Goal: Task Accomplishment & Management: Complete application form

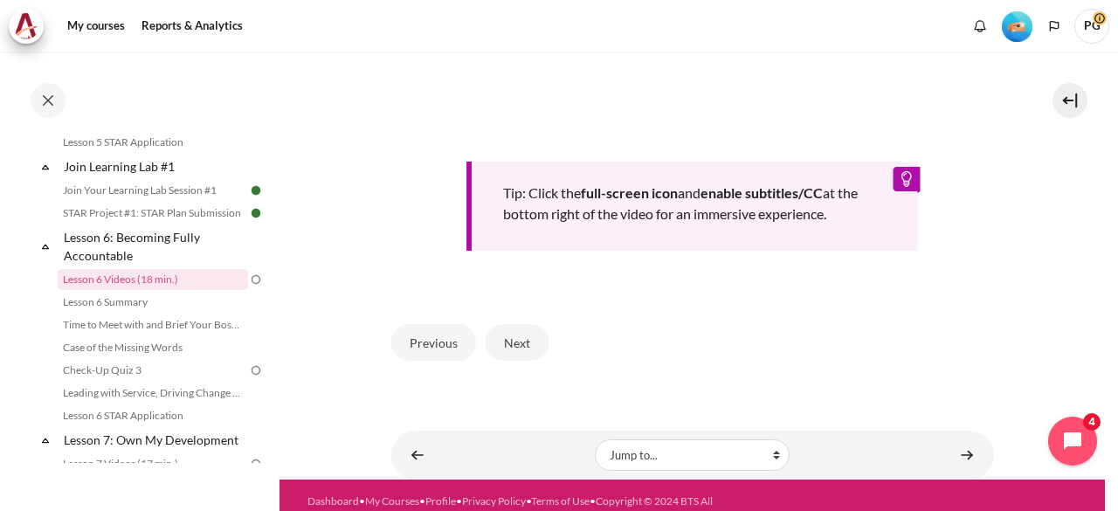
scroll to position [786, 0]
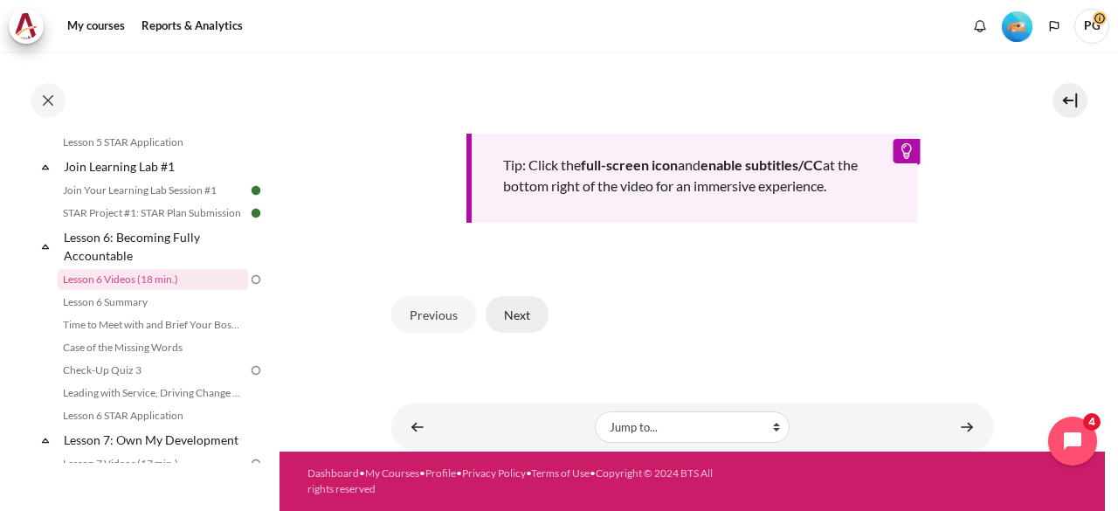
click at [509, 333] on button "Next" at bounding box center [517, 314] width 63 height 37
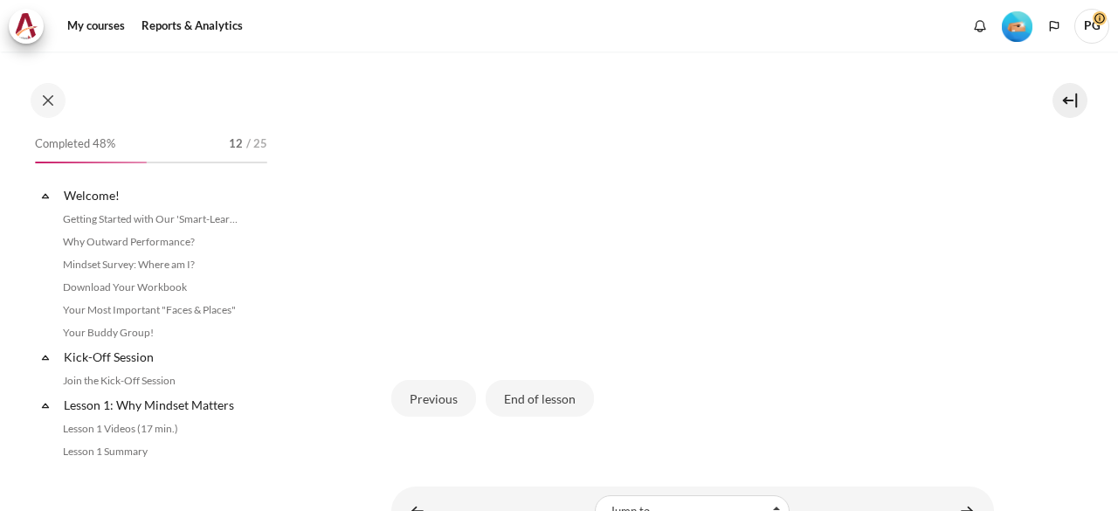
scroll to position [906, 0]
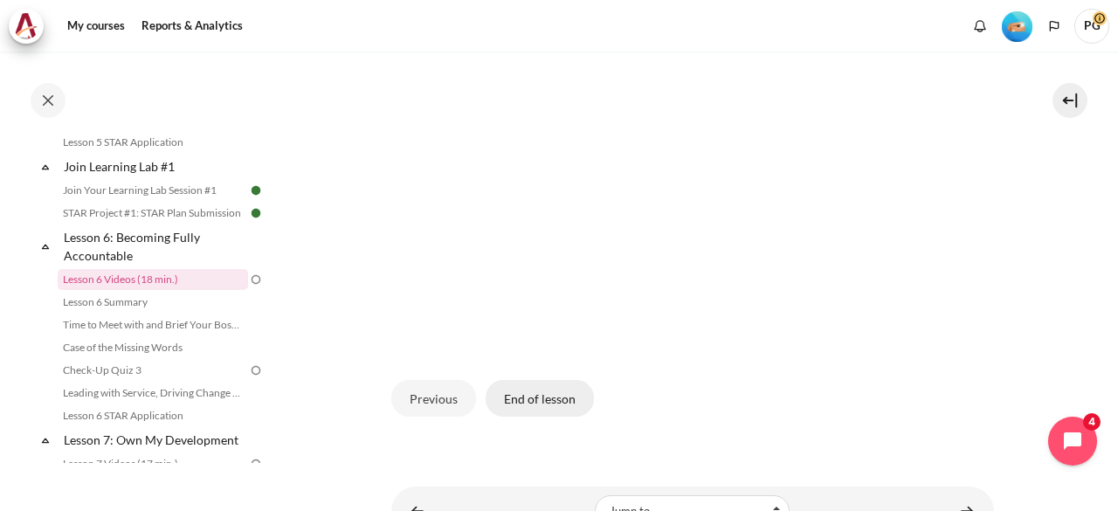
click at [543, 406] on button "End of lesson" at bounding box center [540, 398] width 108 height 37
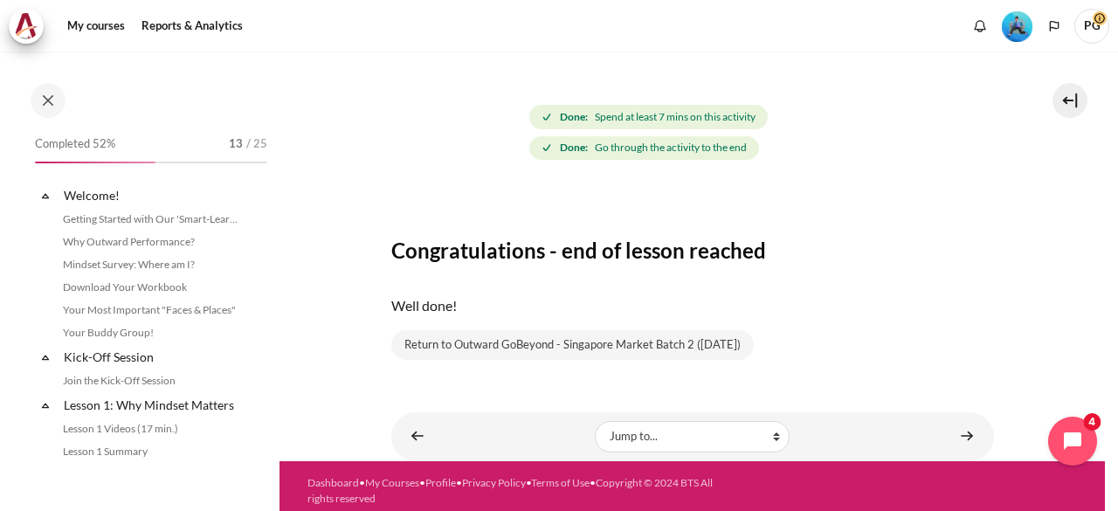
scroll to position [906, 0]
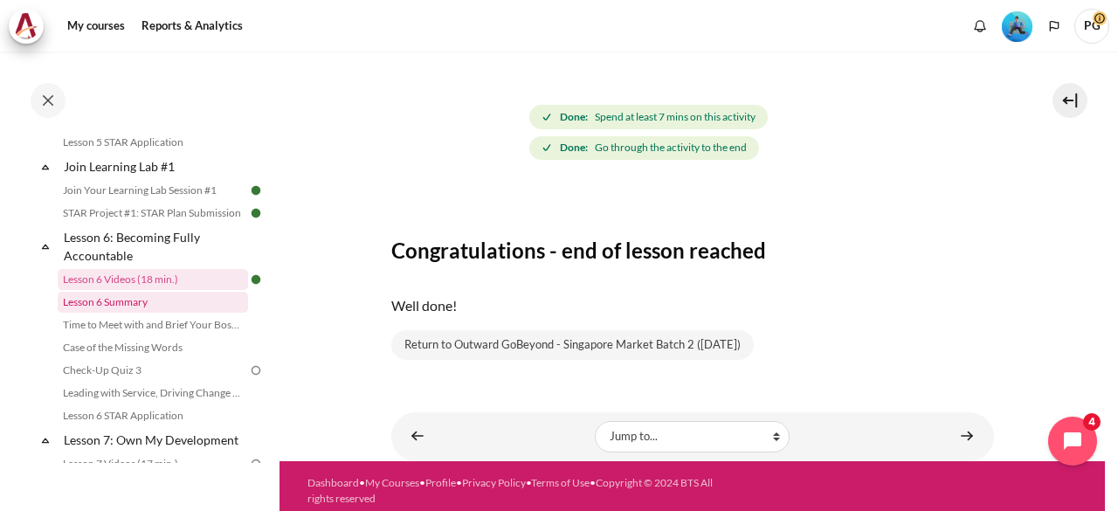
click at [181, 312] on link "Lesson 6 Summary" at bounding box center [153, 302] width 190 height 21
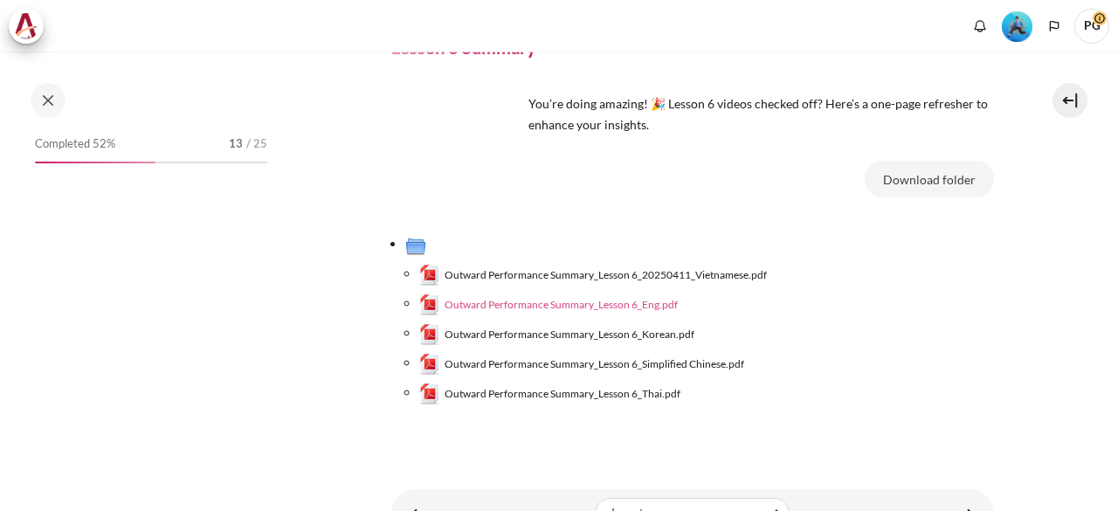
scroll to position [929, 0]
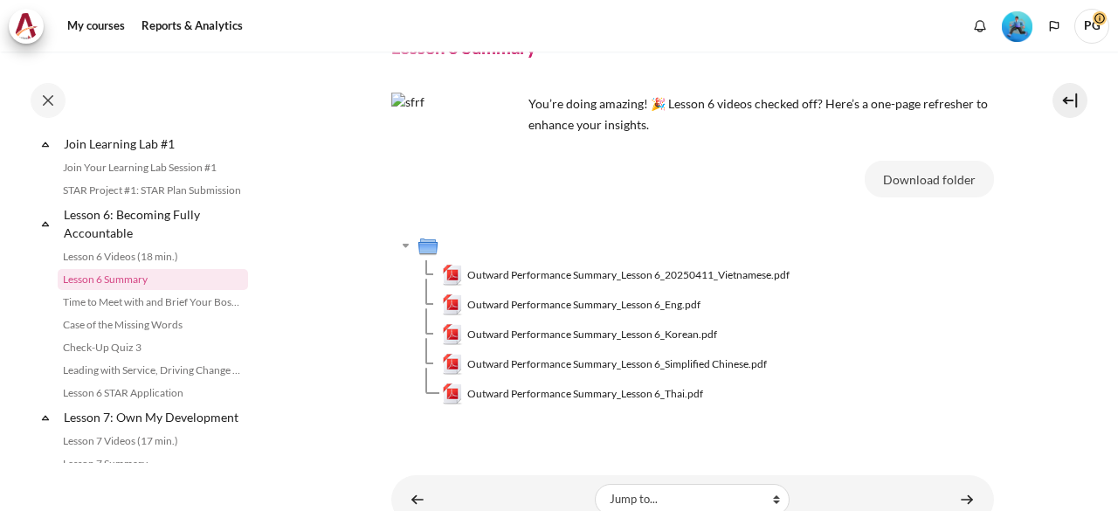
click at [512, 300] on span "Outward Performance Summary_Lesson 6_Eng.pdf" at bounding box center [583, 305] width 233 height 16
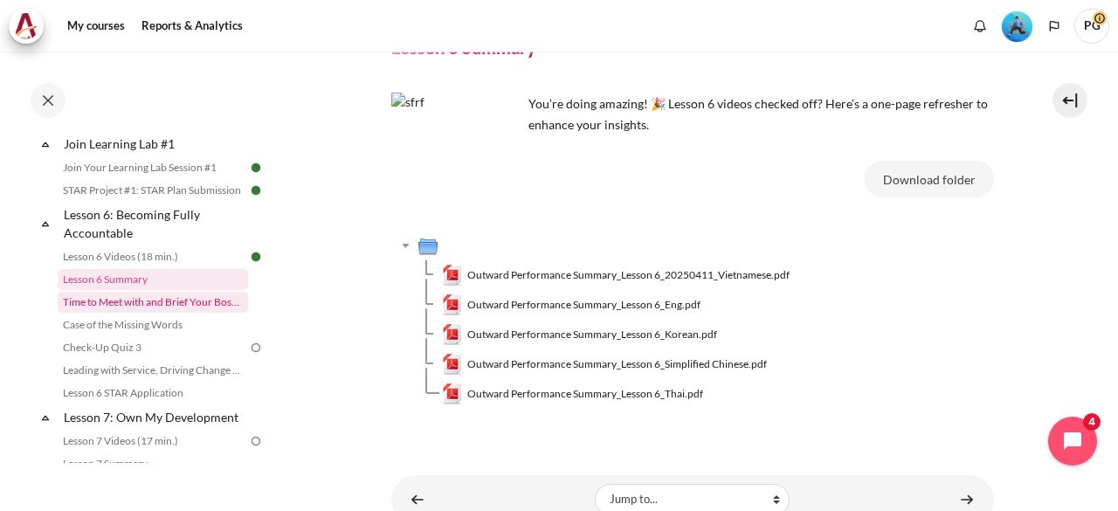
click at [143, 313] on link "Time to Meet with and Brief Your Boss #1" at bounding box center [153, 302] width 190 height 21
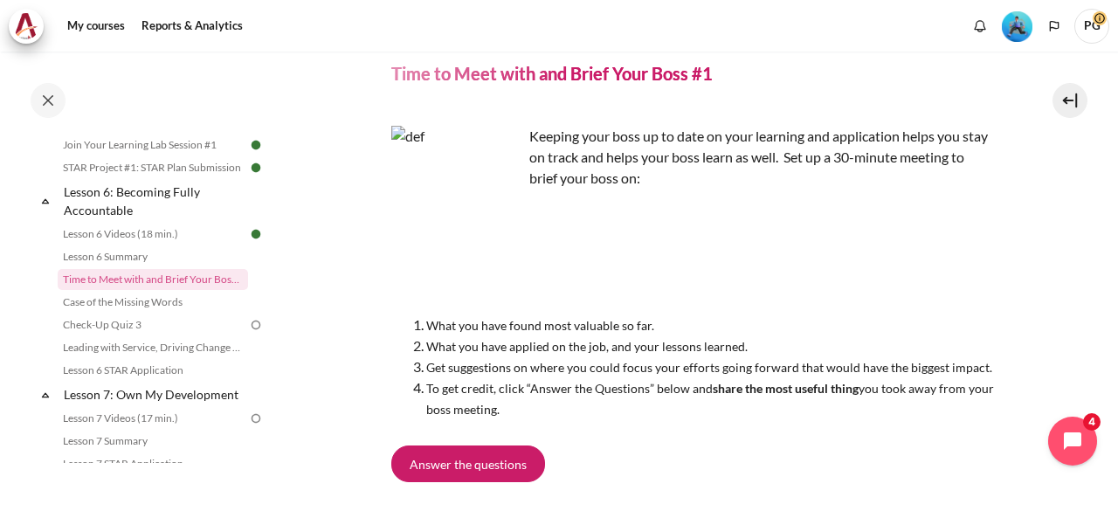
scroll to position [87, 0]
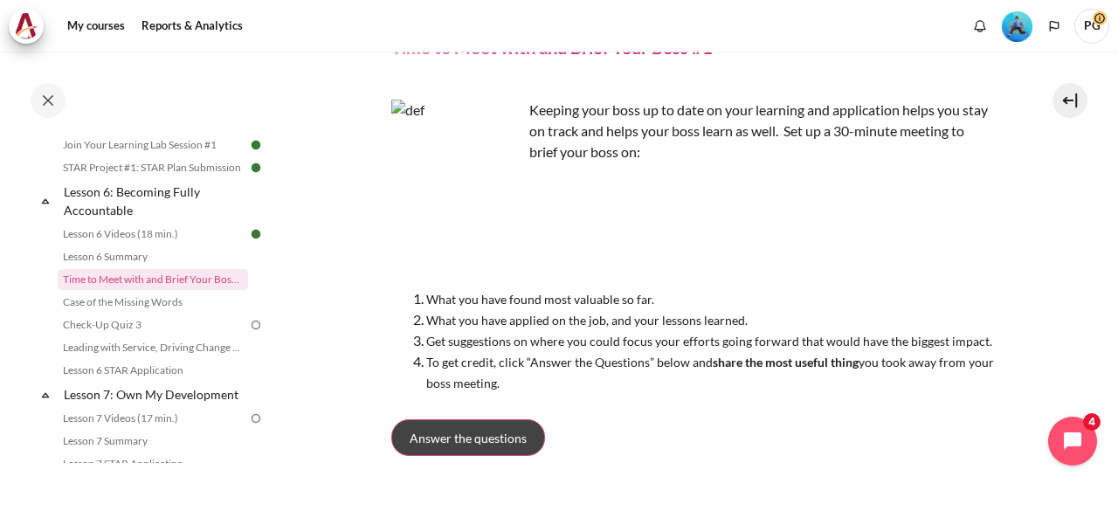
click at [503, 429] on span "Answer the questions" at bounding box center [468, 438] width 117 height 18
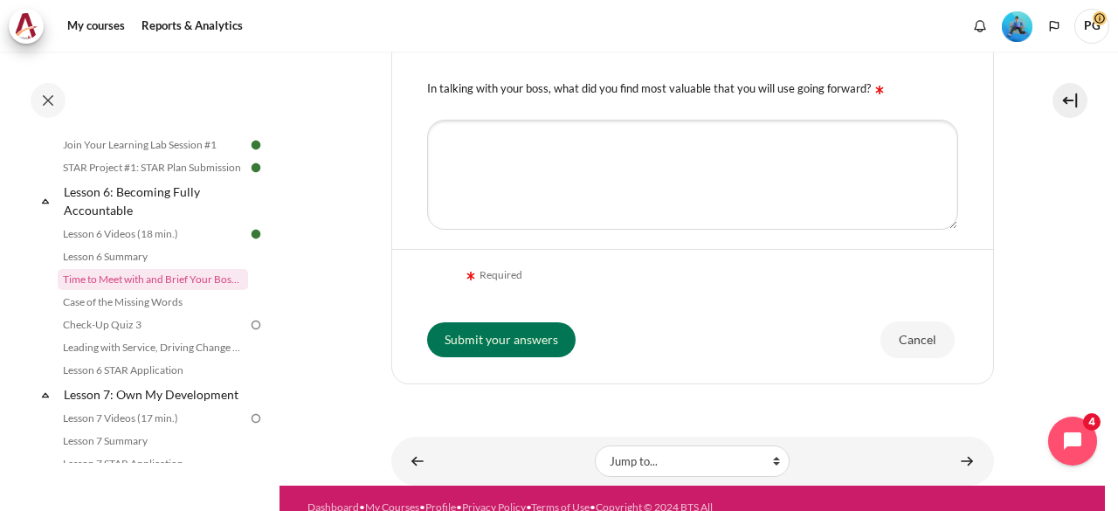
scroll to position [524, 0]
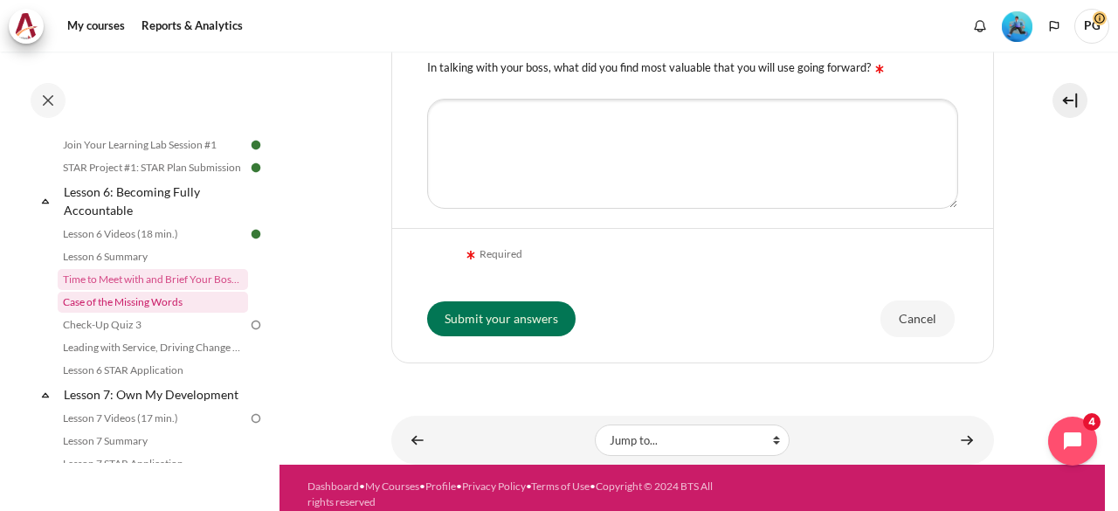
click at [136, 313] on link "Case of the Missing Words" at bounding box center [153, 302] width 190 height 21
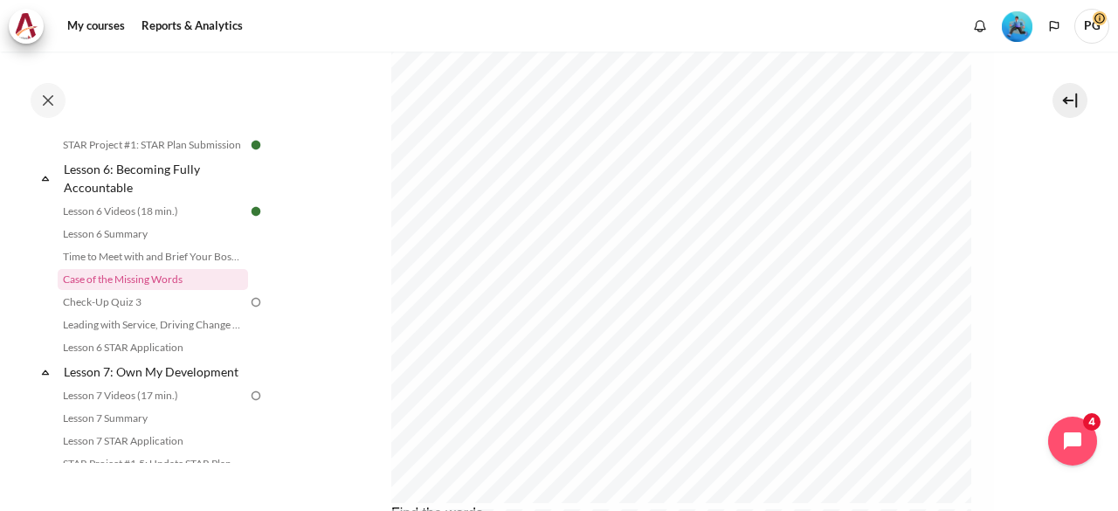
scroll to position [964, 0]
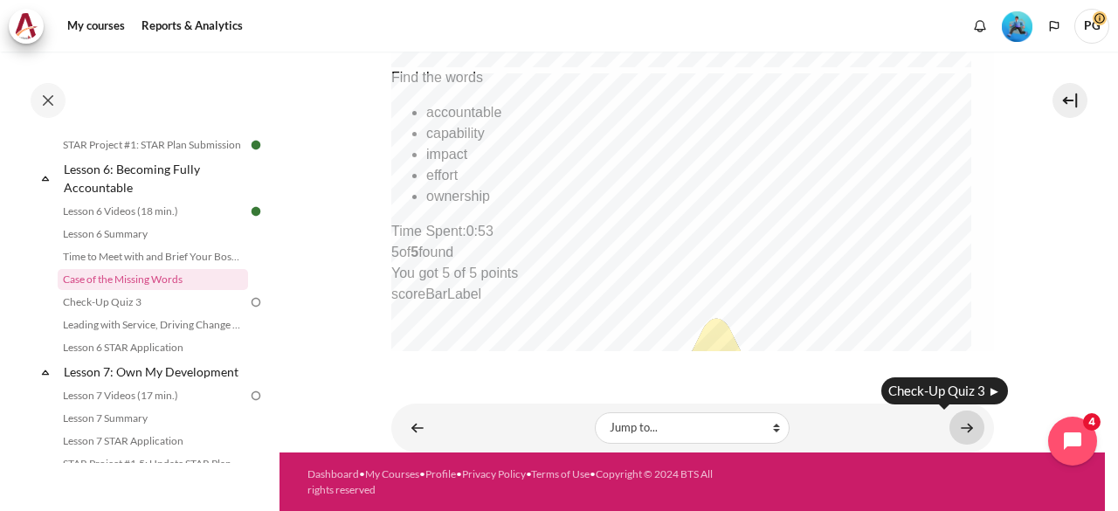
click at [954, 418] on link "Content" at bounding box center [967, 428] width 35 height 34
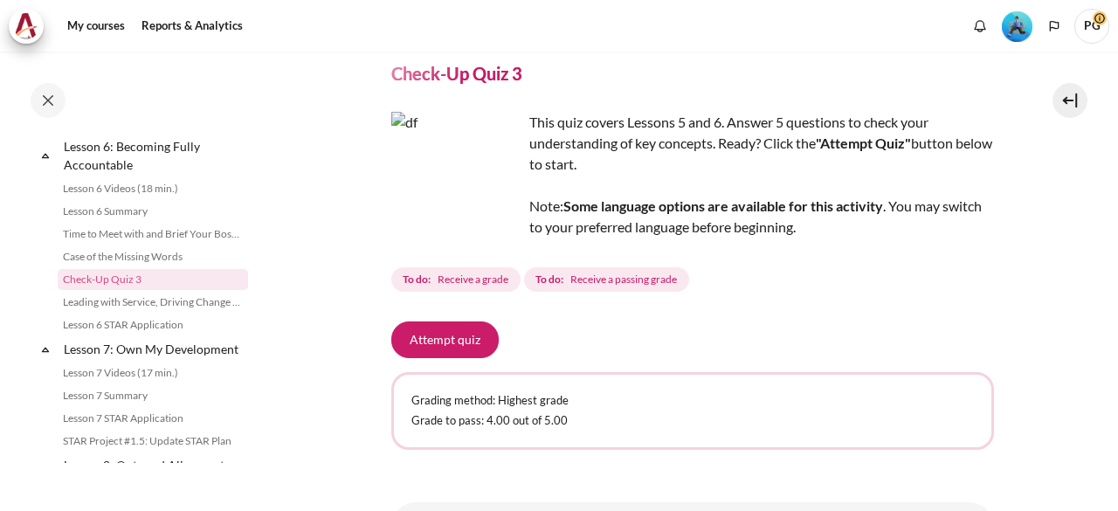
scroll to position [159, 0]
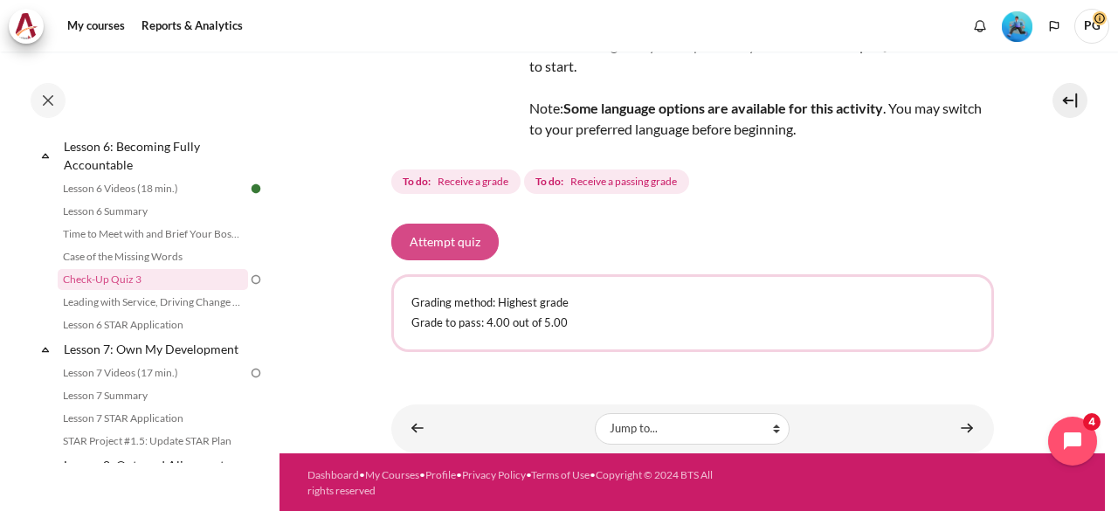
click at [479, 237] on button "Attempt quiz" at bounding box center [444, 242] width 107 height 37
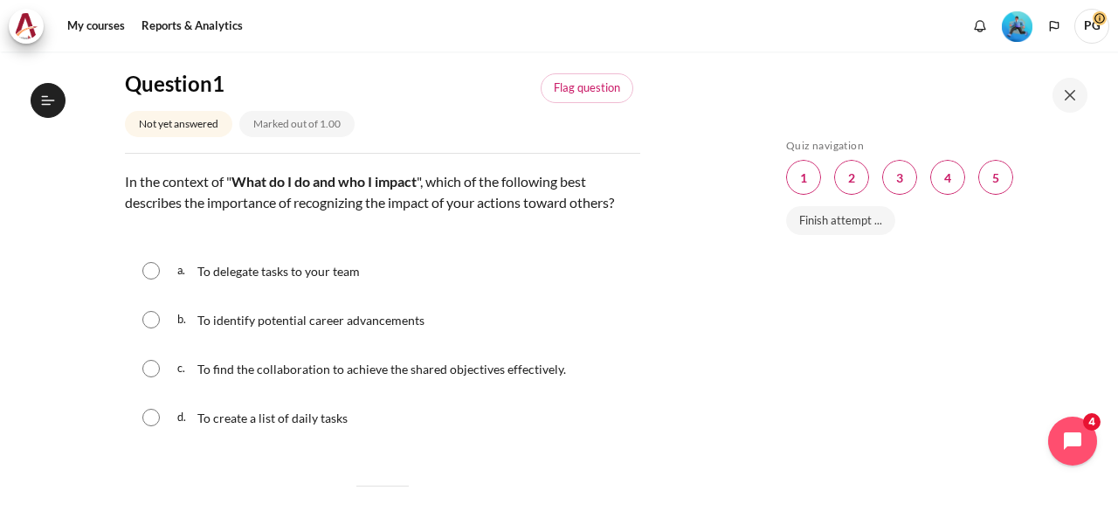
scroll to position [262, 0]
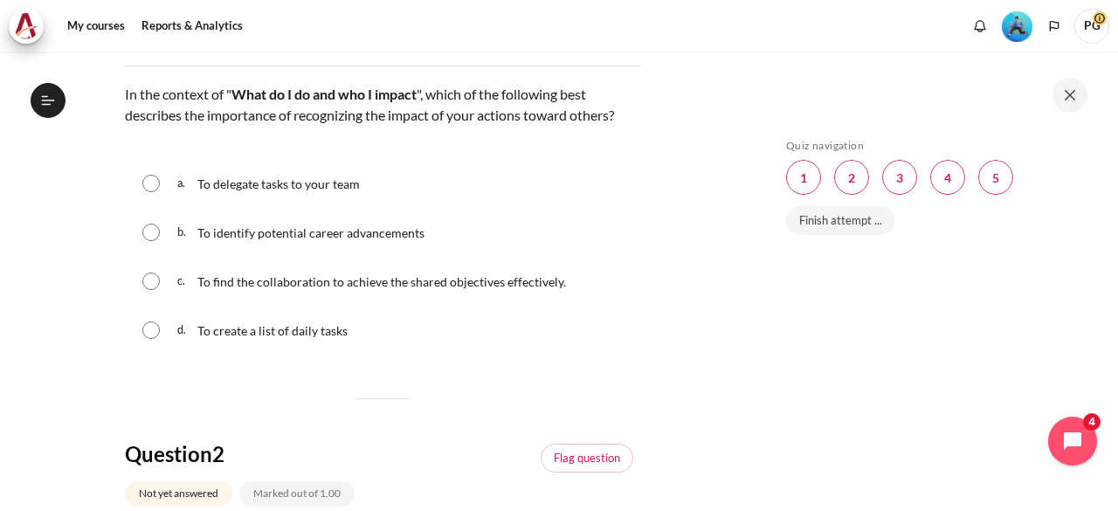
click at [142, 322] on input "Content" at bounding box center [150, 330] width 17 height 17
radio input "true"
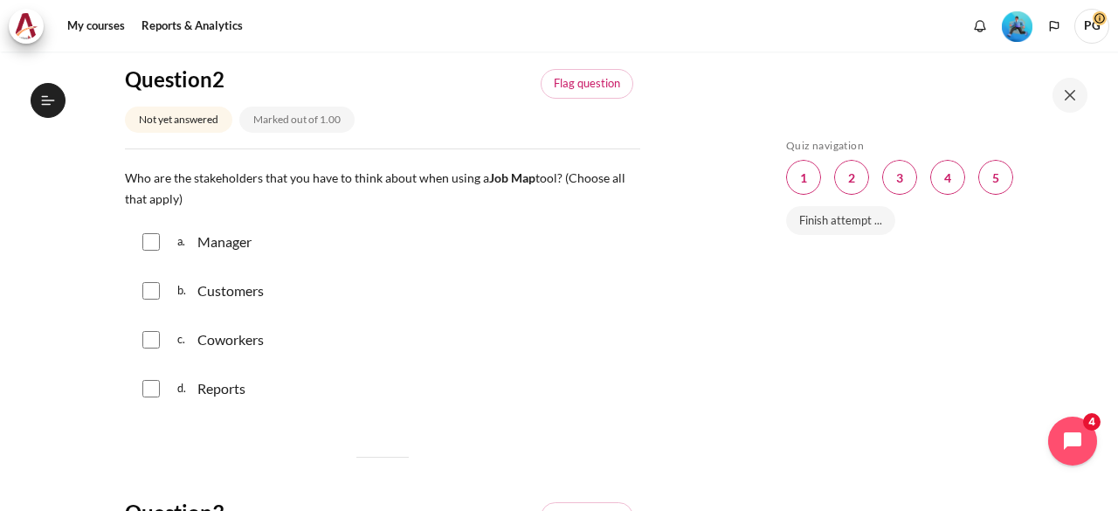
scroll to position [699, 0]
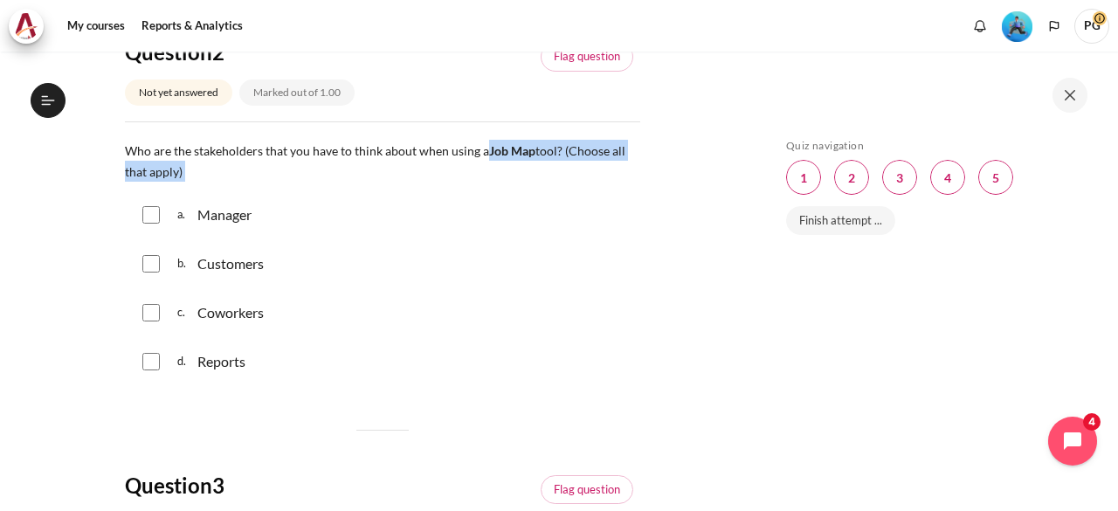
drag, startPoint x: 481, startPoint y: 151, endPoint x: 536, endPoint y: 170, distance: 57.5
click at [536, 170] on p "Who are the stakeholders that you have to think about when using a Job Map tool…" at bounding box center [383, 161] width 516 height 42
click at [432, 162] on p "Who are the stakeholders that you have to think about when using a Job Map tool…" at bounding box center [383, 161] width 516 height 42
click at [149, 216] on input "Content" at bounding box center [150, 214] width 17 height 17
checkbox input "true"
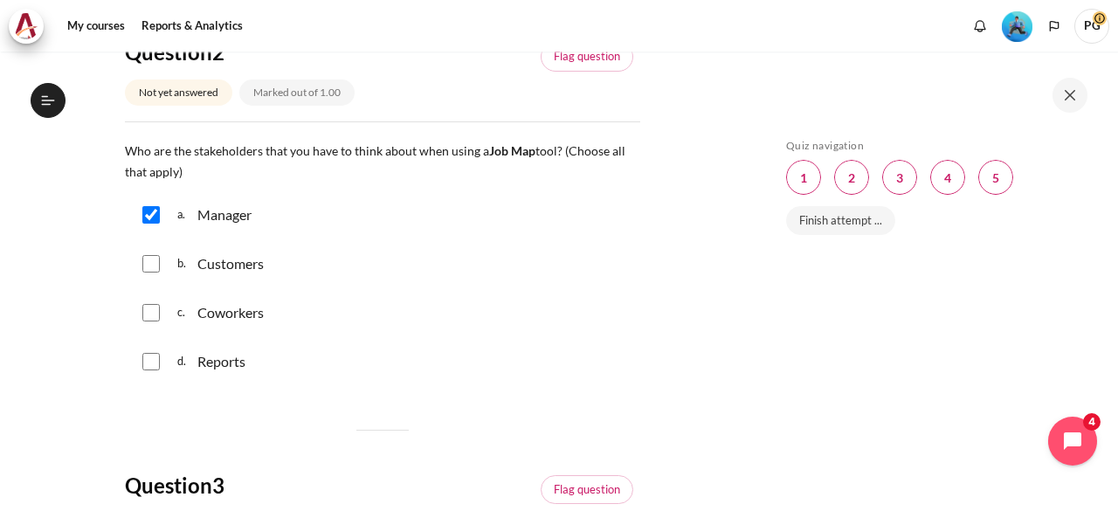
click at [142, 315] on input "Content" at bounding box center [150, 312] width 17 height 17
checkbox input "true"
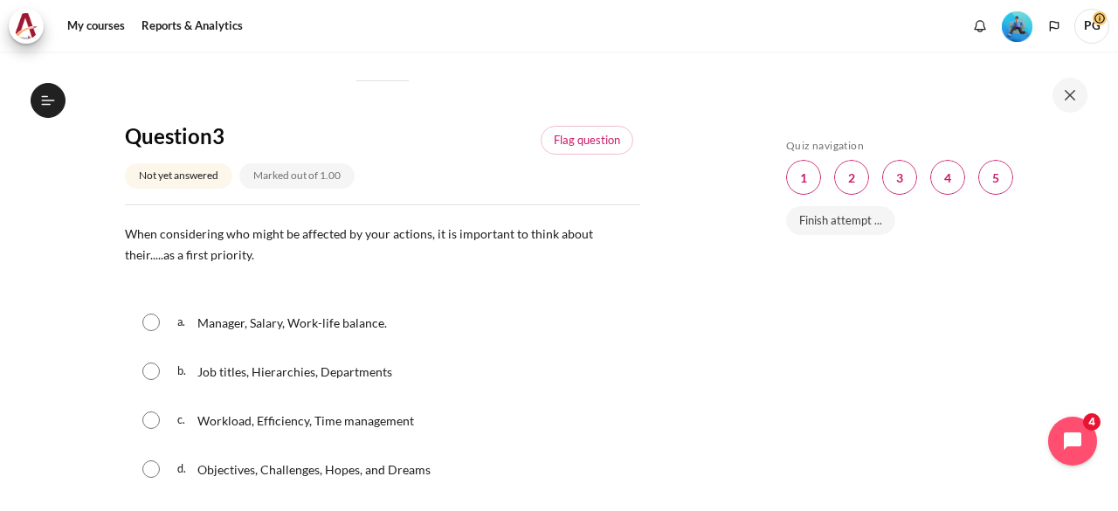
scroll to position [1136, 0]
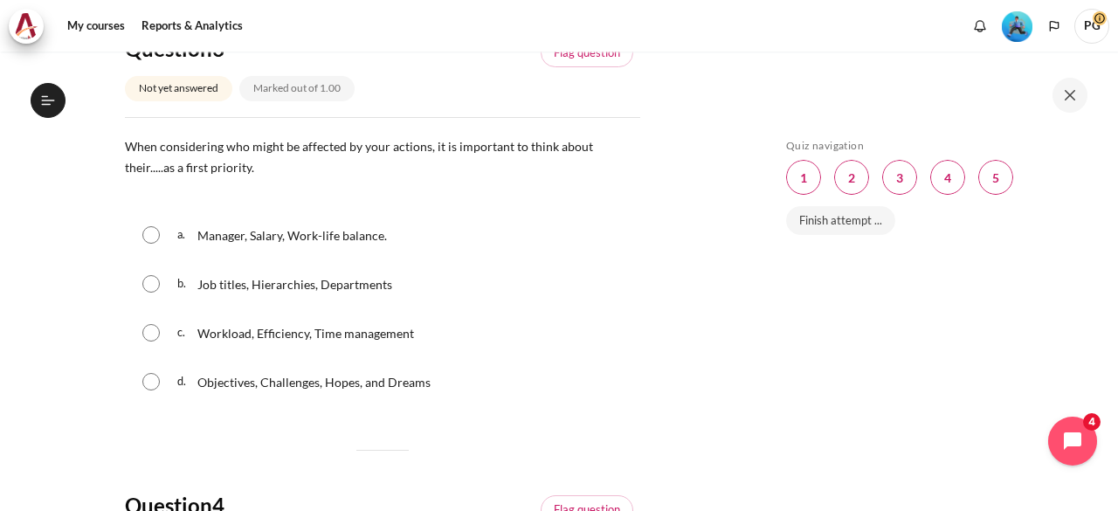
click at [154, 330] on input "Content" at bounding box center [150, 332] width 17 height 17
radio input "true"
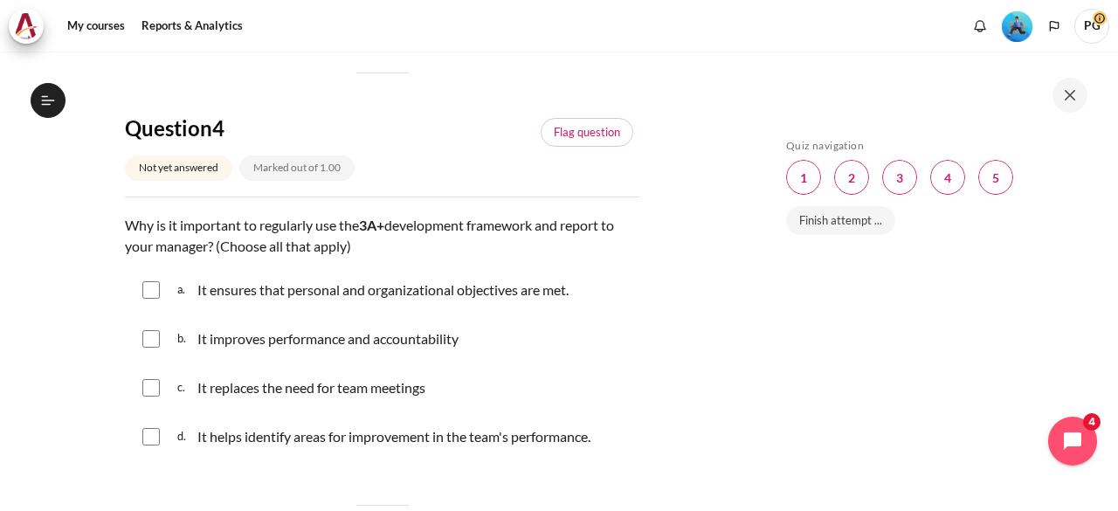
scroll to position [1573, 0]
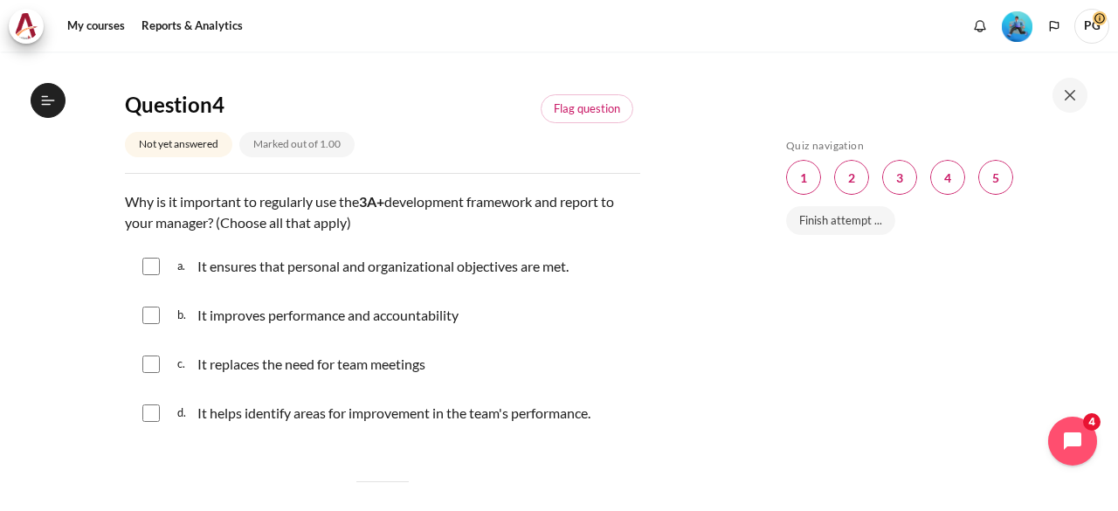
click at [147, 270] on input "Content" at bounding box center [150, 266] width 17 height 17
checkbox input "true"
click at [155, 312] on input "Content" at bounding box center [150, 315] width 17 height 17
checkbox input "true"
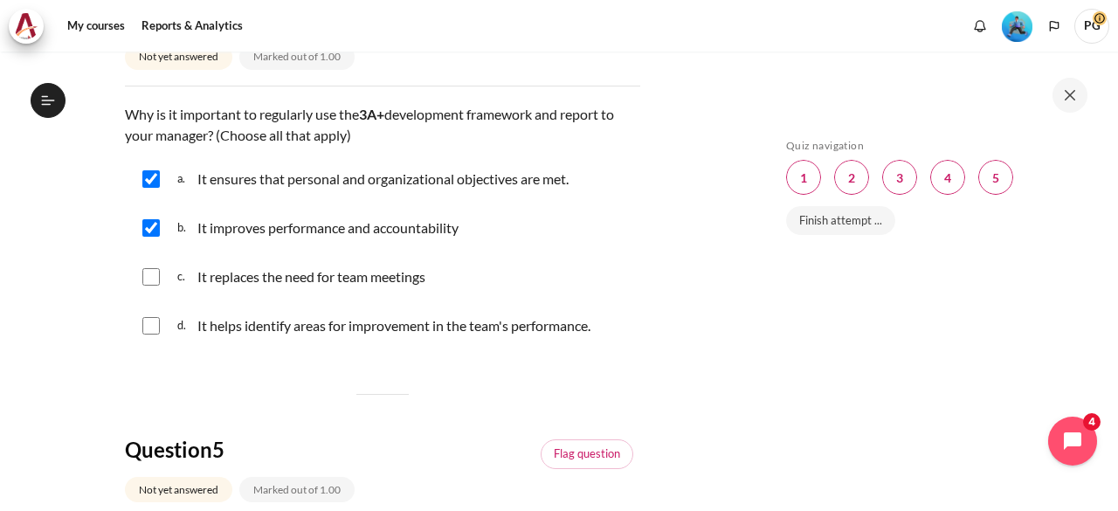
click at [150, 329] on input "Content" at bounding box center [150, 325] width 17 height 17
checkbox input "true"
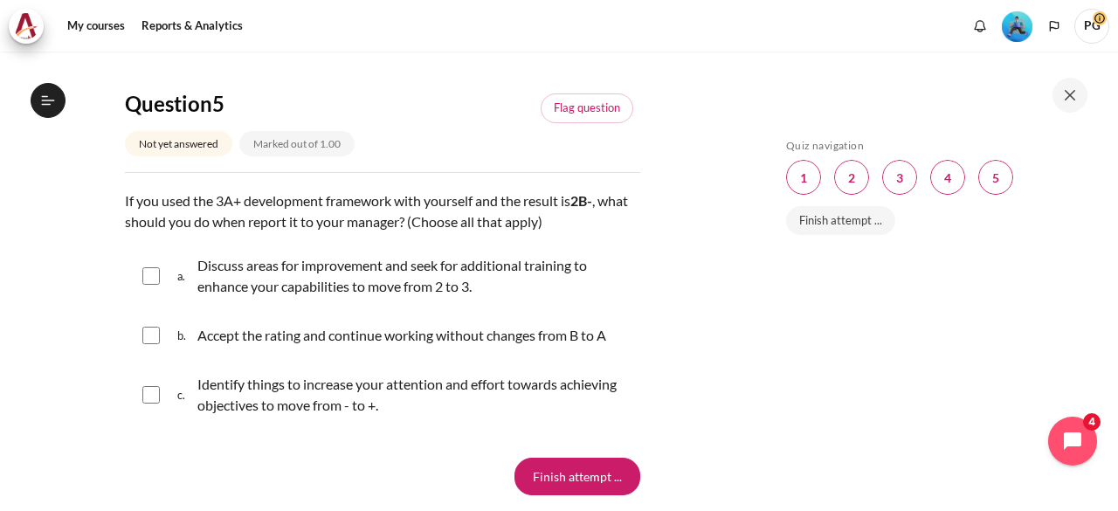
scroll to position [2010, 0]
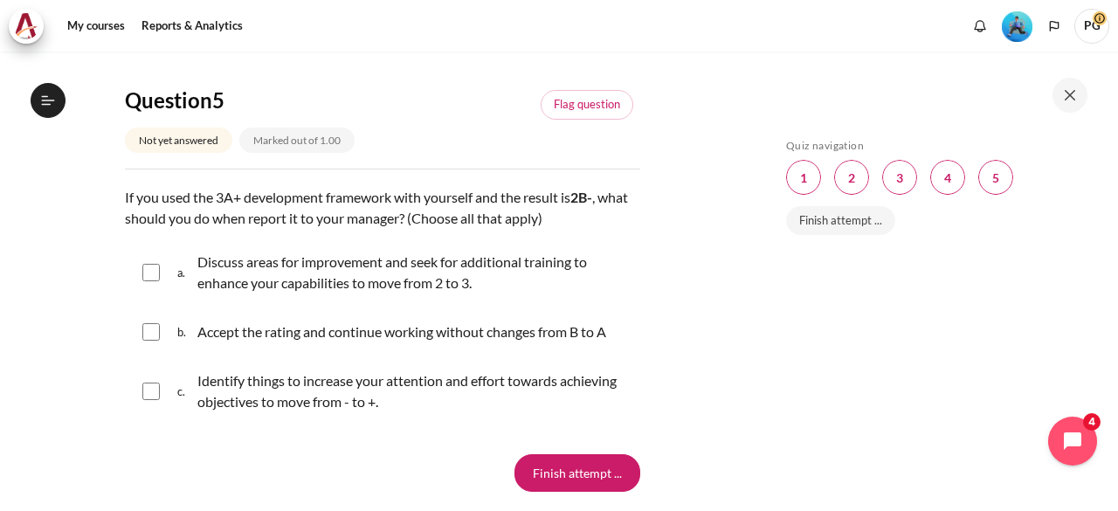
click at [142, 388] on input "Content" at bounding box center [150, 391] width 17 height 17
checkbox input "true"
click at [142, 268] on input "Content" at bounding box center [150, 272] width 17 height 17
checkbox input "true"
click at [534, 471] on input "Finish attempt ..." at bounding box center [578, 472] width 126 height 37
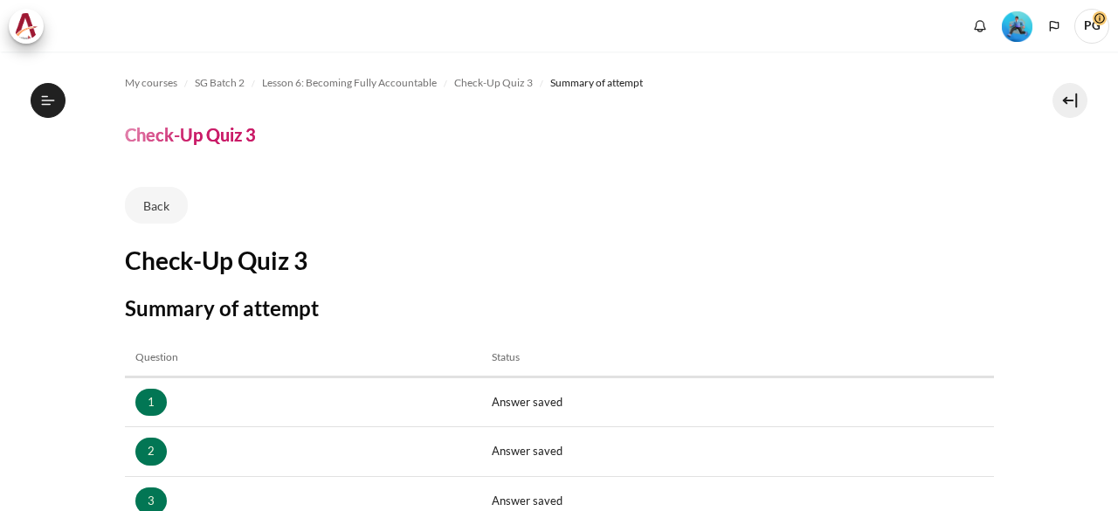
scroll to position [350, 0]
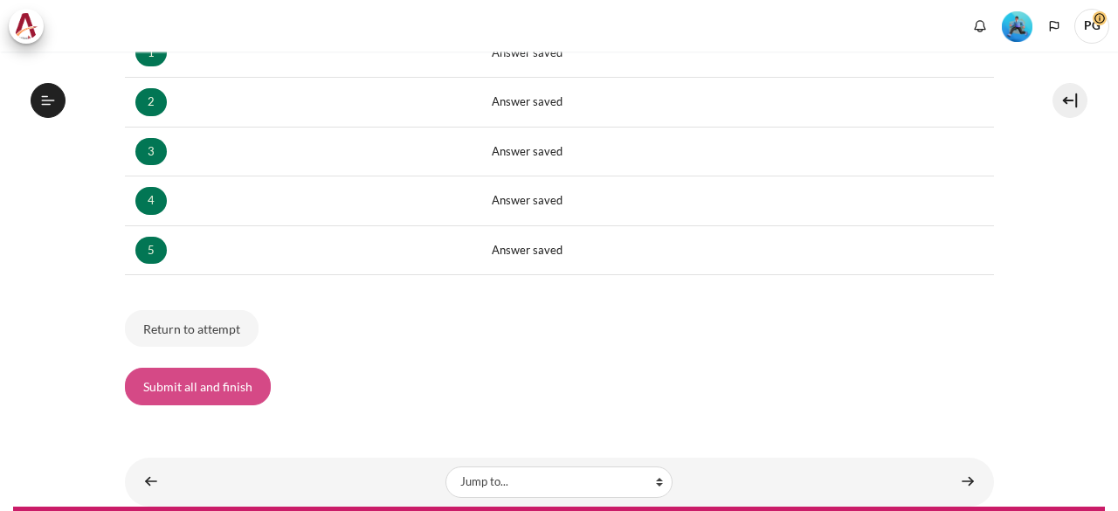
click at [210, 393] on button "Submit all and finish" at bounding box center [198, 386] width 146 height 37
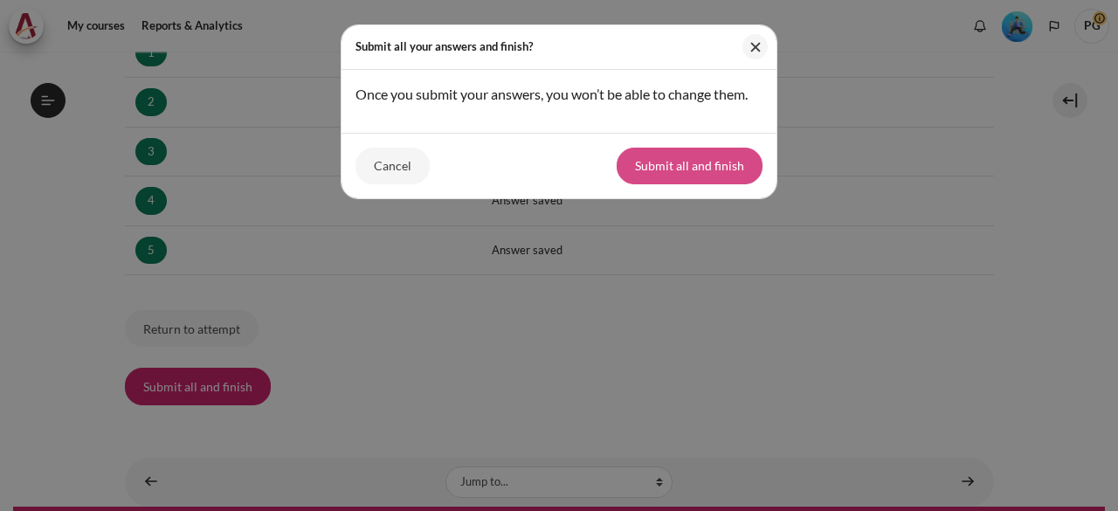
click at [640, 165] on button "Submit all and finish" at bounding box center [690, 166] width 146 height 37
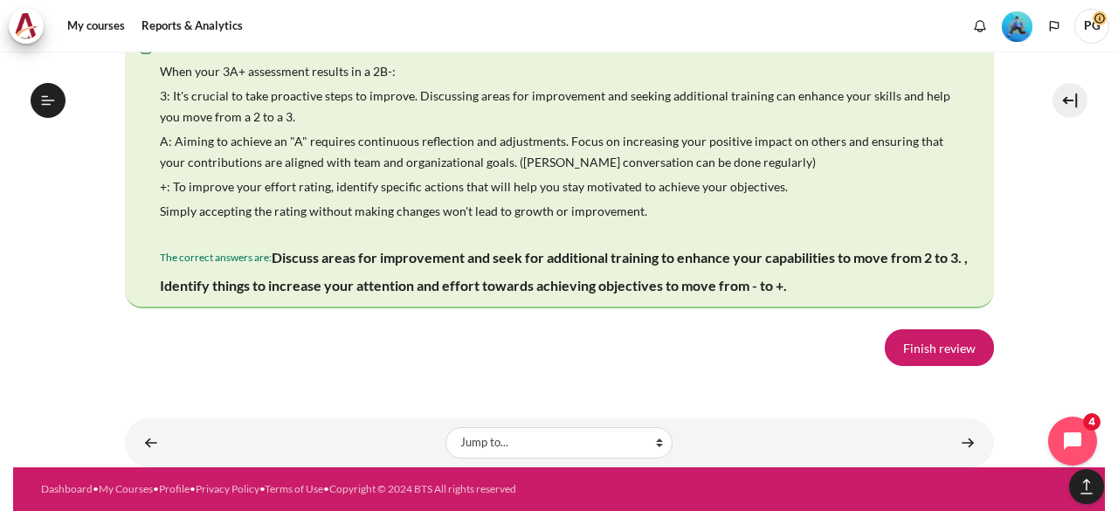
scroll to position [3504, 0]
click at [942, 350] on link "Finish review" at bounding box center [939, 347] width 109 height 37
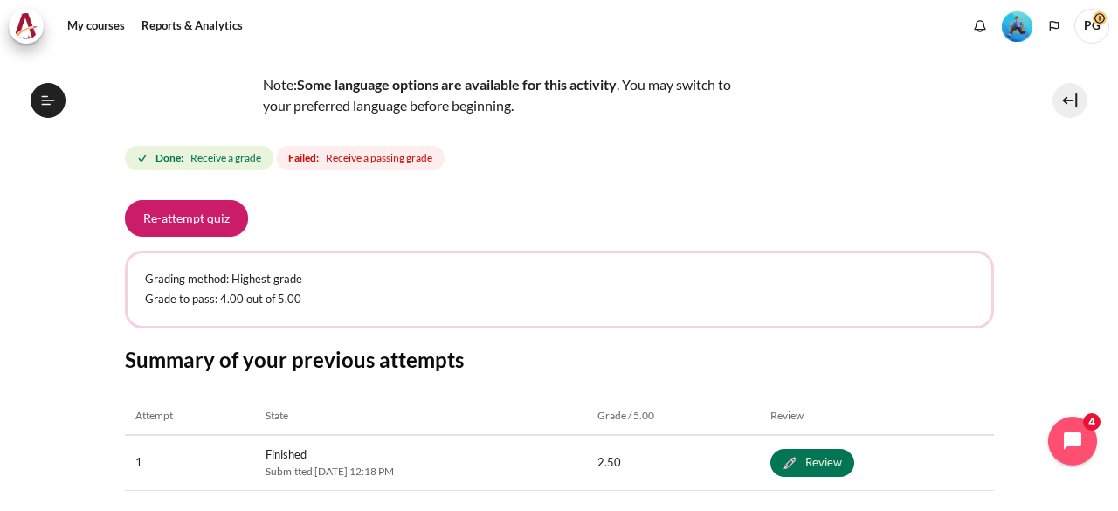
scroll to position [177, 0]
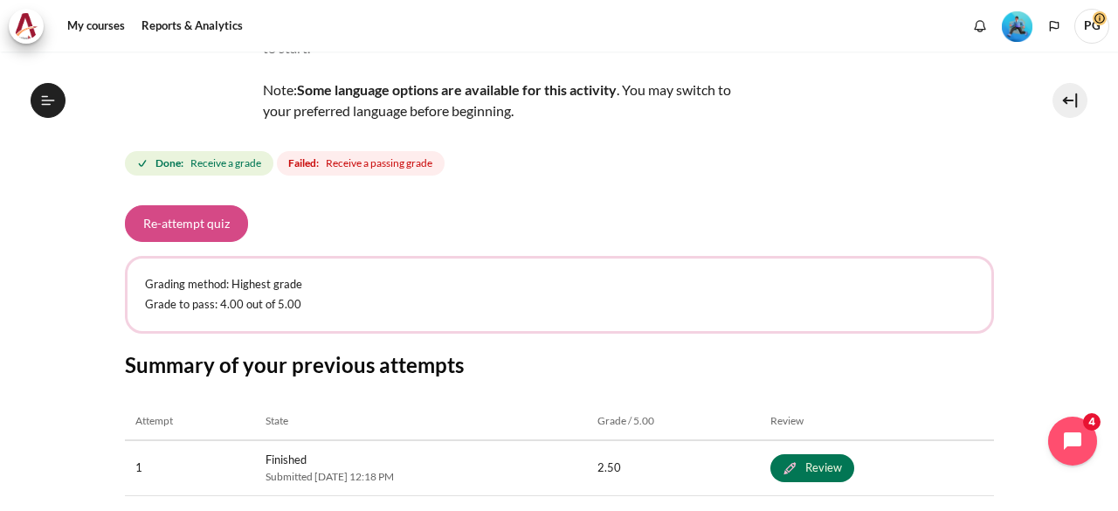
click at [192, 223] on button "Re-attempt quiz" at bounding box center [186, 223] width 123 height 37
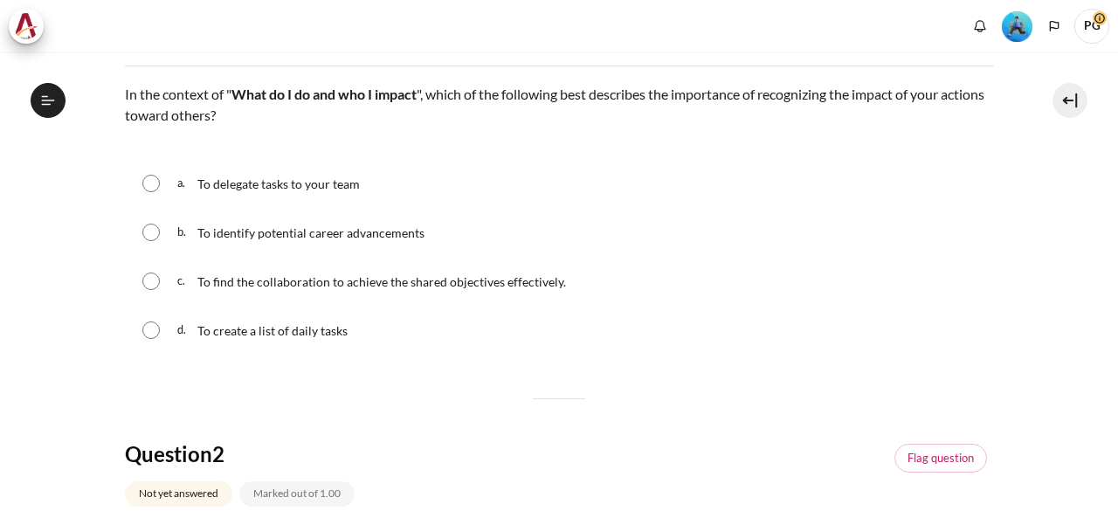
scroll to position [997, 0]
click at [147, 275] on input "Content" at bounding box center [150, 281] width 17 height 17
radio input "true"
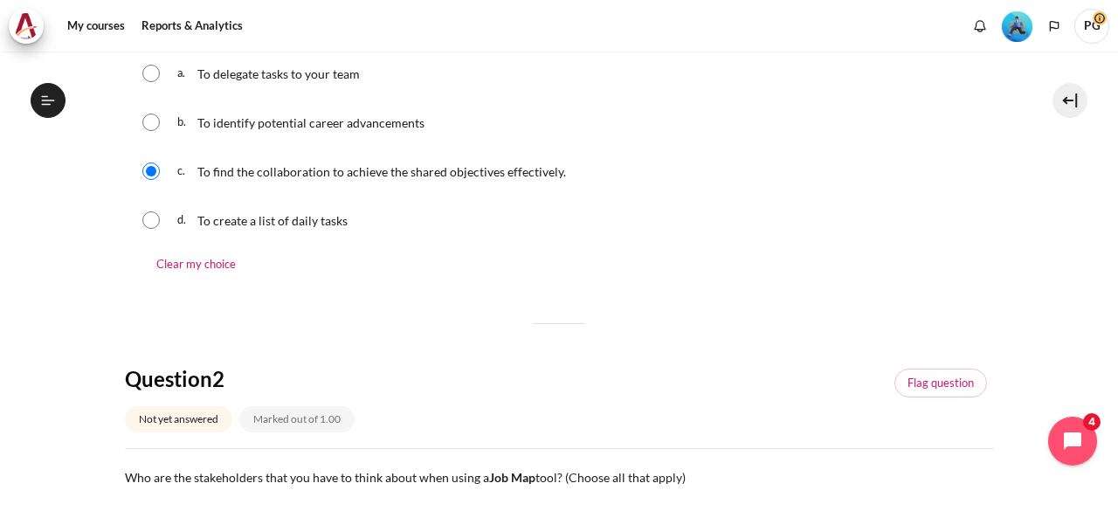
scroll to position [612, 0]
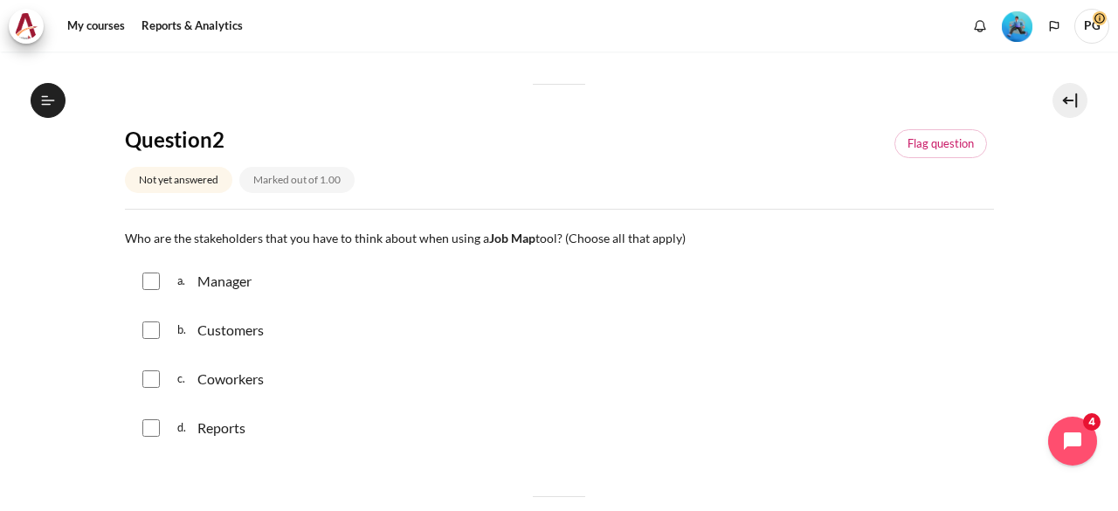
click at [154, 282] on input "Content" at bounding box center [150, 281] width 17 height 17
checkbox input "true"
click at [157, 328] on input "Content" at bounding box center [150, 330] width 17 height 17
checkbox input "true"
click at [161, 374] on div "c. Coworkers" at bounding box center [559, 379] width 869 height 45
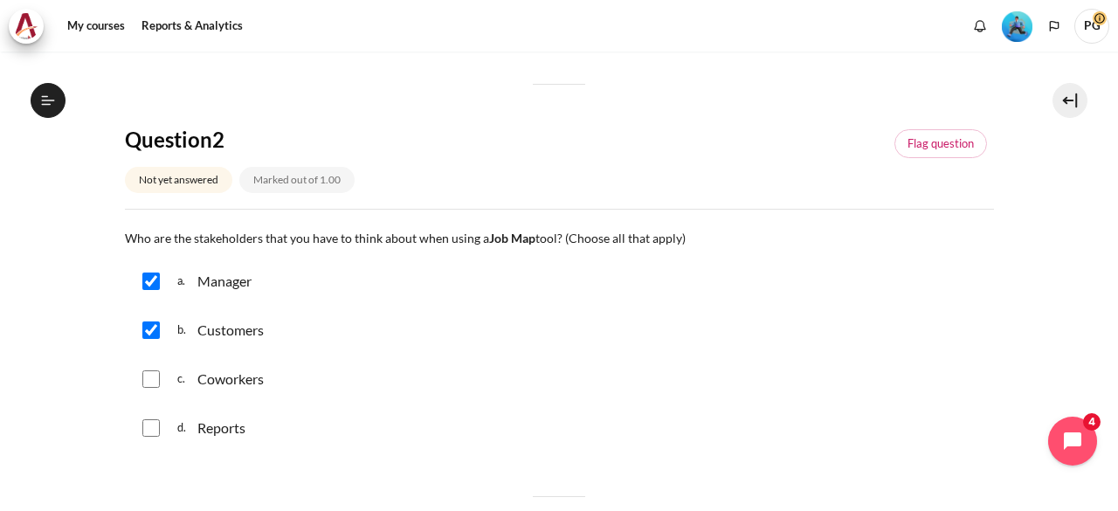
click at [146, 361] on div "c. Coworkers" at bounding box center [559, 379] width 869 height 45
click at [150, 373] on input "Content" at bounding box center [150, 378] width 17 height 17
checkbox input "true"
click at [155, 424] on input "Content" at bounding box center [150, 427] width 17 height 17
checkbox input "true"
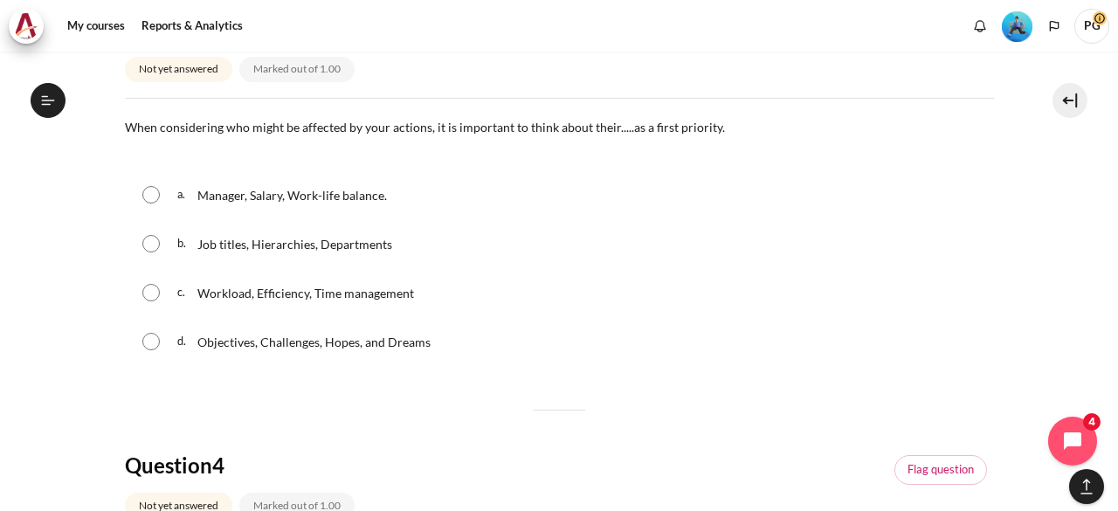
scroll to position [1136, 0]
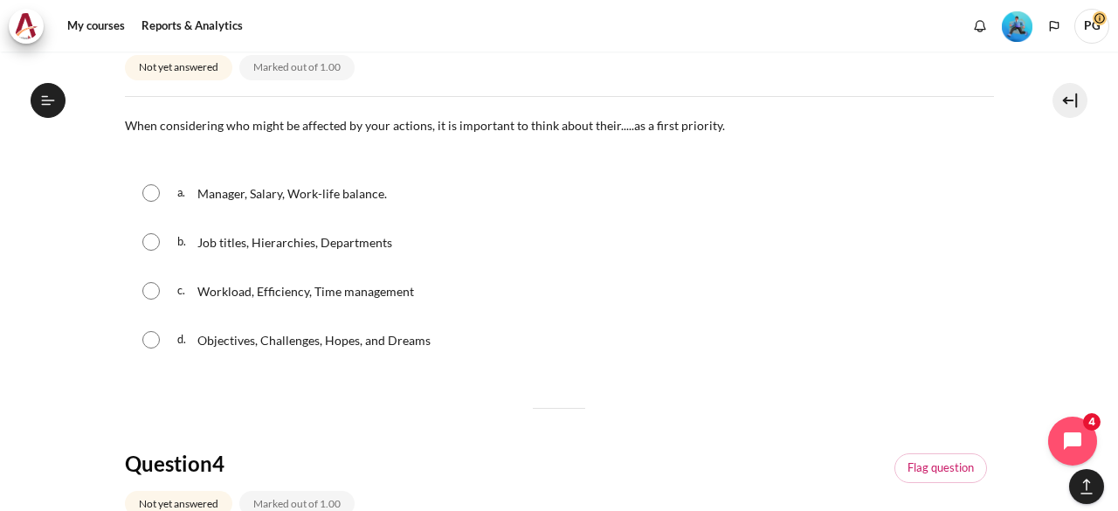
click at [153, 336] on input "Content" at bounding box center [150, 339] width 17 height 17
radio input "true"
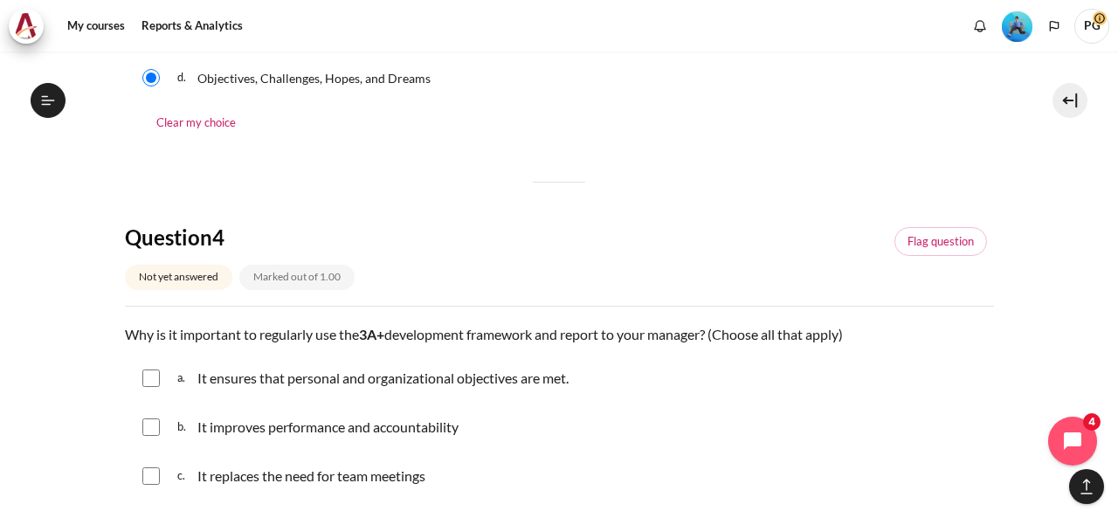
scroll to position [1573, 0]
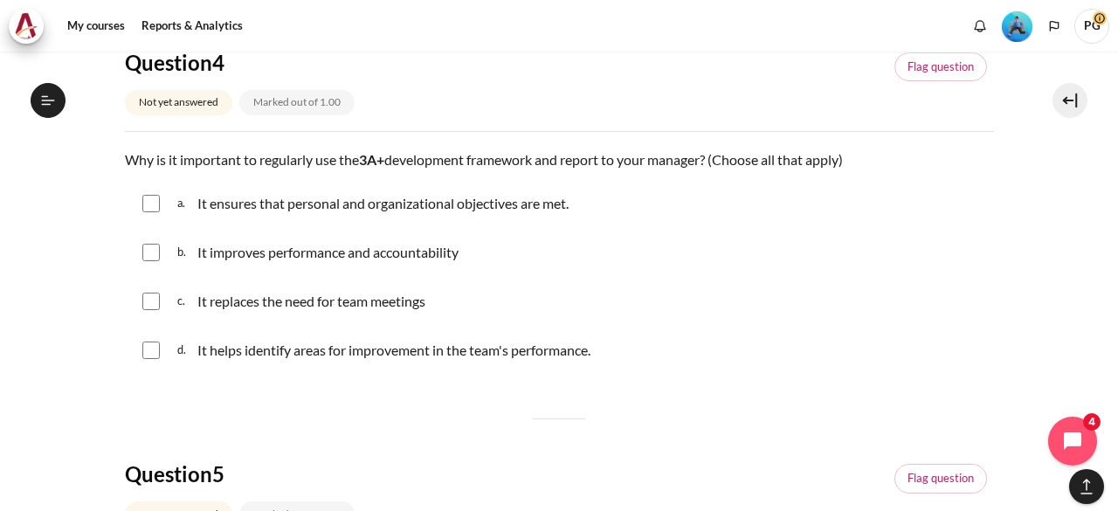
click at [157, 197] on input "Content" at bounding box center [150, 203] width 17 height 17
checkbox input "true"
click at [153, 239] on div "b. It improves performance and accountability" at bounding box center [559, 252] width 869 height 45
click at [157, 244] on input "Content" at bounding box center [150, 252] width 17 height 17
checkbox input "true"
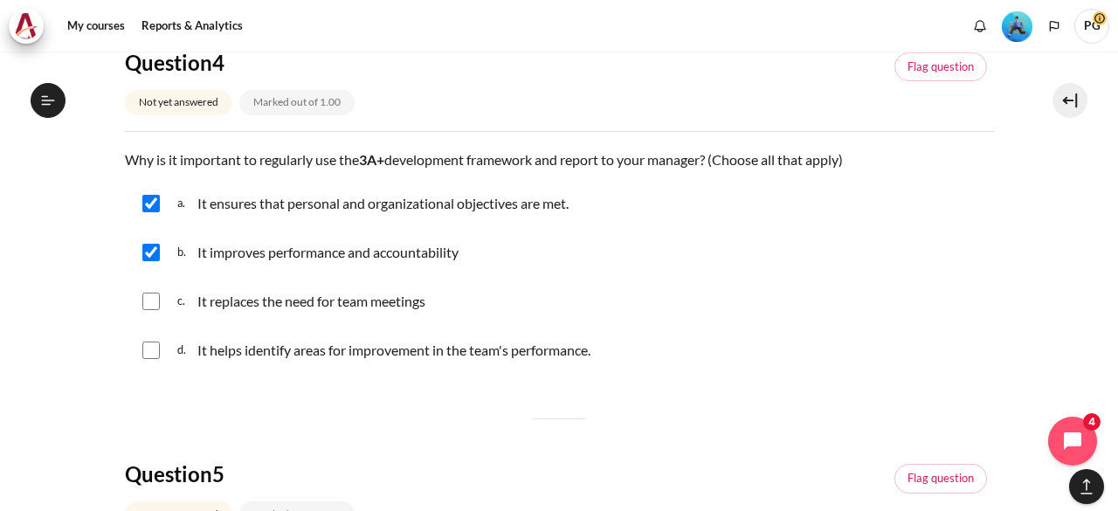
click at [161, 344] on div "d. It helps identify areas for improvement in the team's performance." at bounding box center [559, 350] width 869 height 45
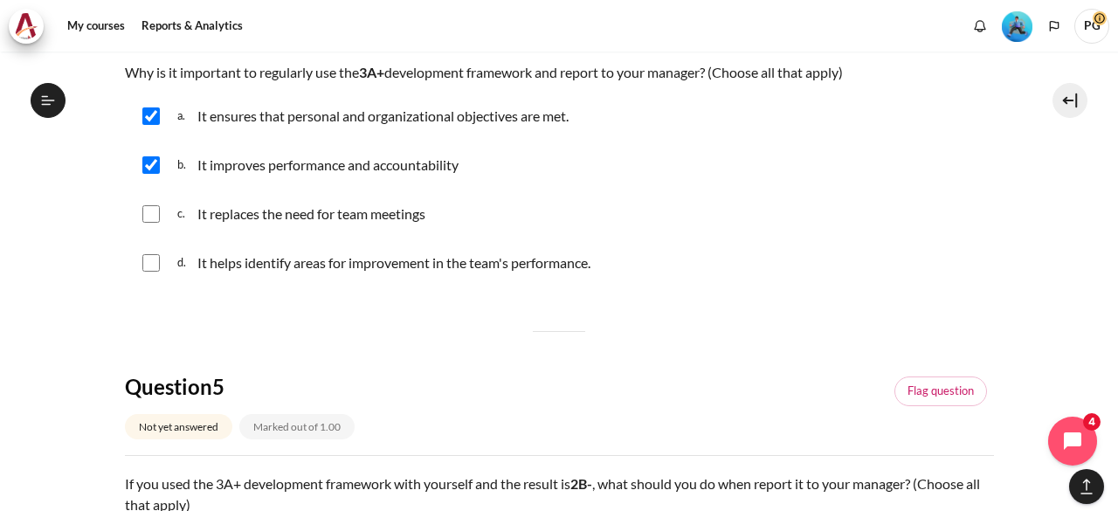
click at [152, 266] on input "Content" at bounding box center [150, 262] width 17 height 17
checkbox input "true"
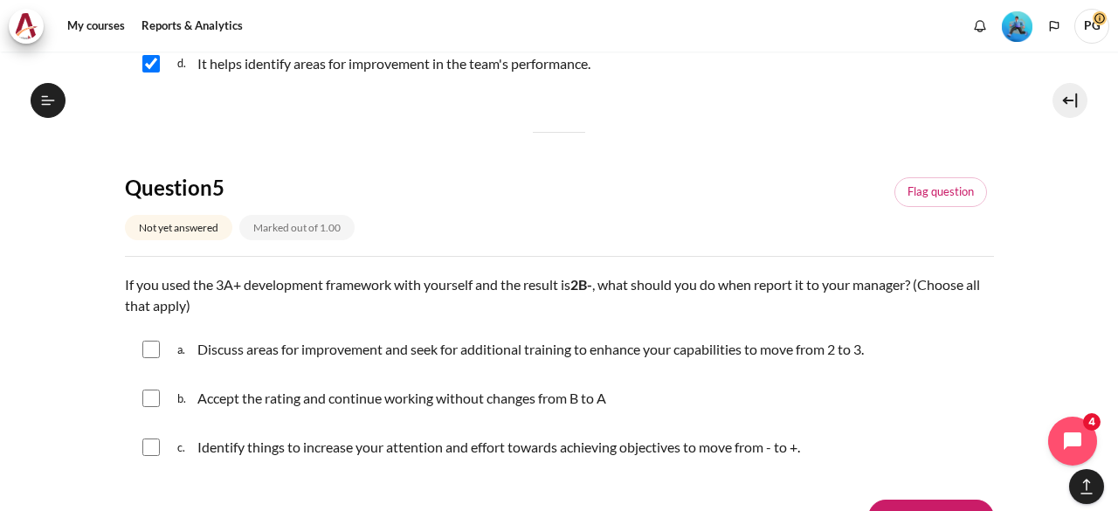
scroll to position [2027, 0]
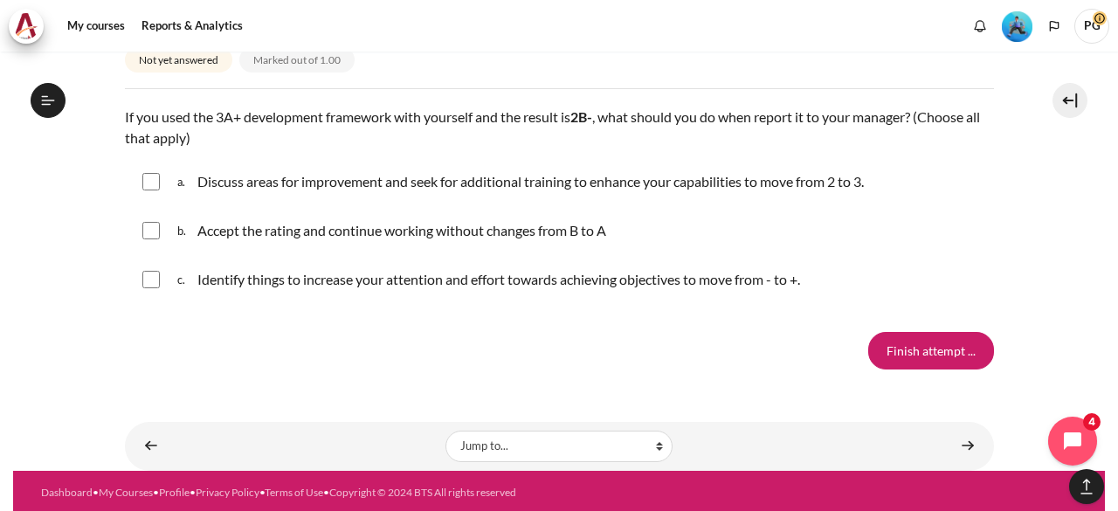
click at [170, 177] on div "a. Discuss areas for improvement and seek for additional training to enhance yo…" at bounding box center [559, 181] width 869 height 45
click at [156, 175] on input "Content" at bounding box center [150, 181] width 17 height 17
checkbox input "true"
click at [149, 281] on input "Content" at bounding box center [150, 279] width 17 height 17
checkbox input "true"
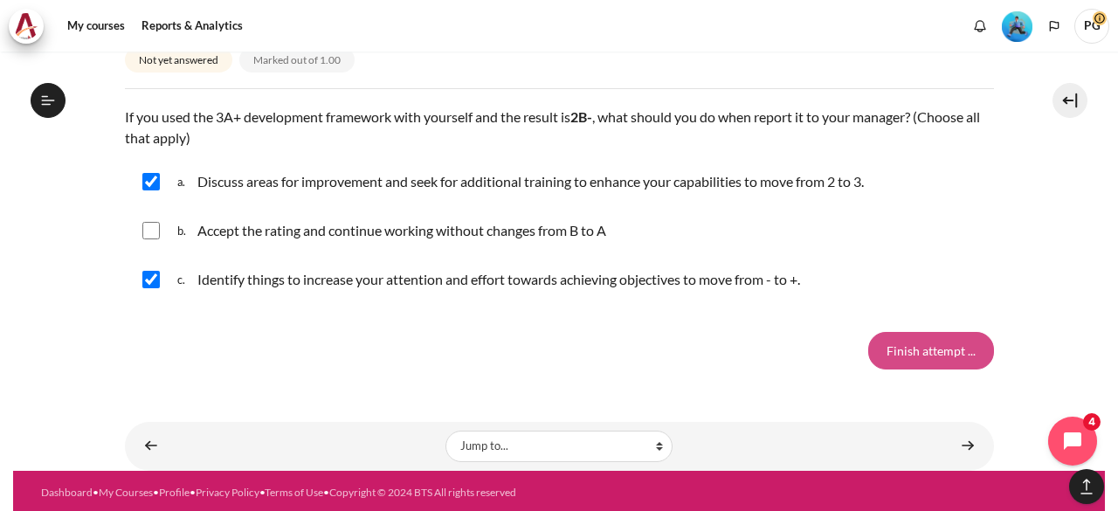
click at [940, 339] on input "Finish attempt ..." at bounding box center [932, 350] width 126 height 37
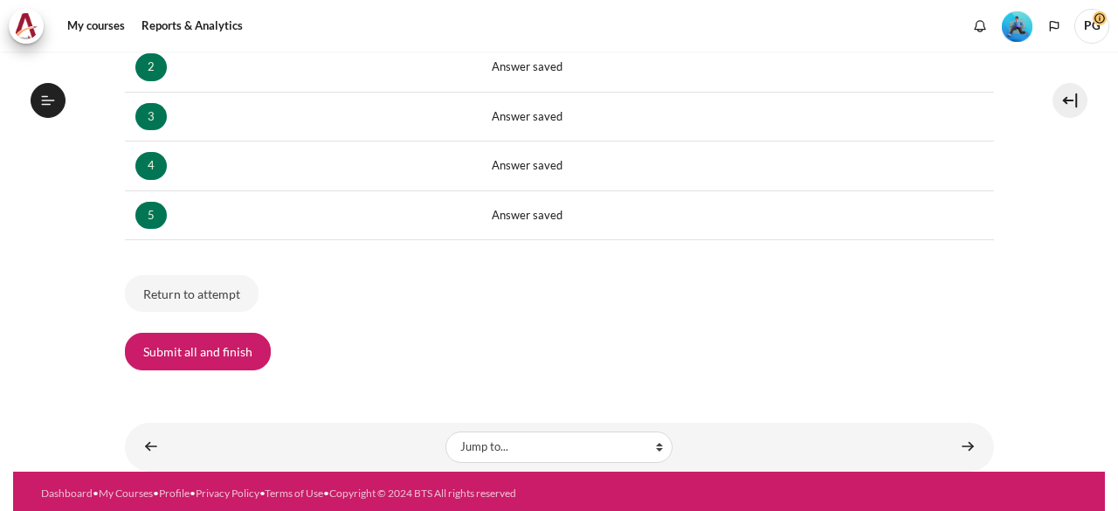
scroll to position [997, 0]
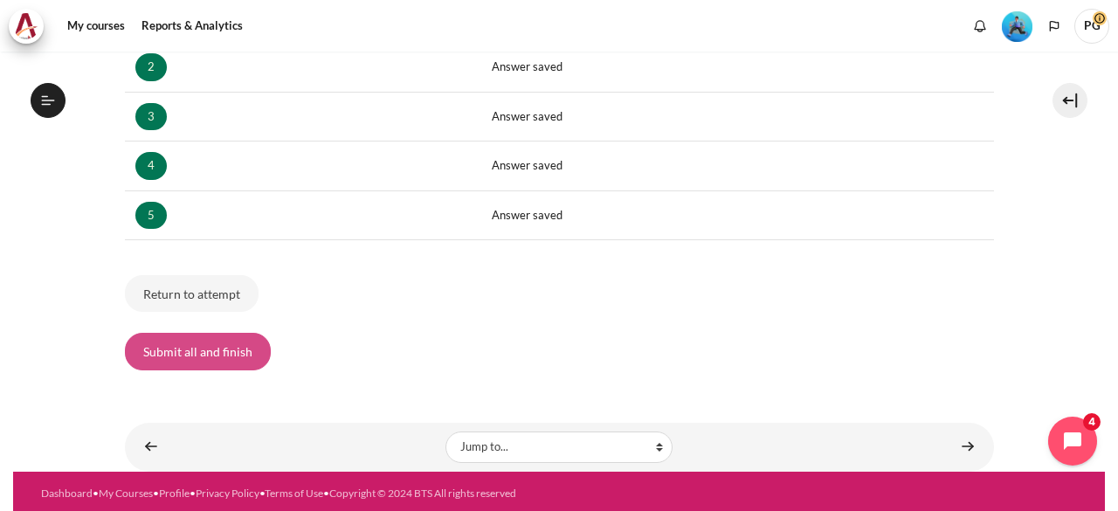
click at [212, 357] on button "Submit all and finish" at bounding box center [198, 351] width 146 height 37
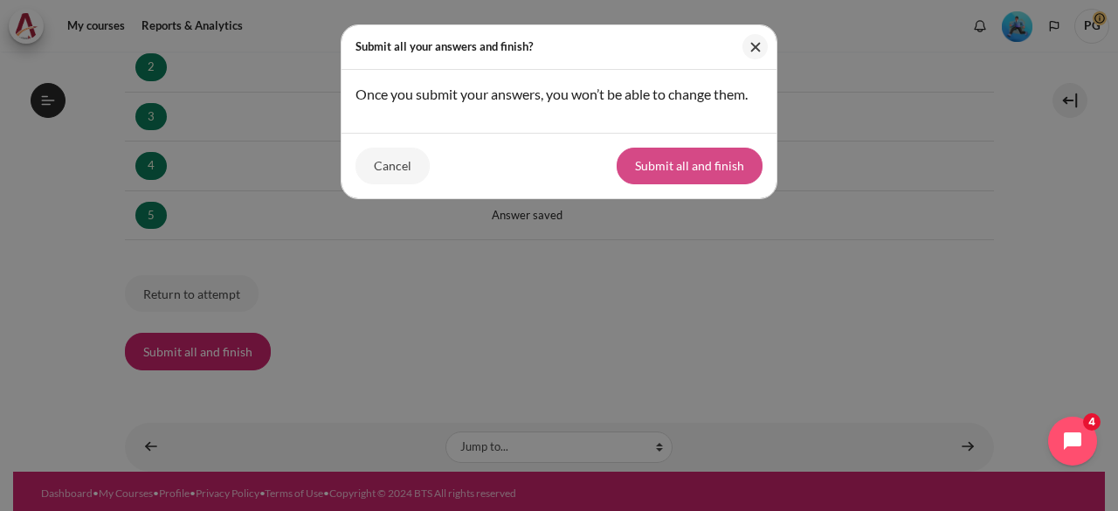
click at [720, 168] on button "Submit all and finish" at bounding box center [690, 166] width 146 height 37
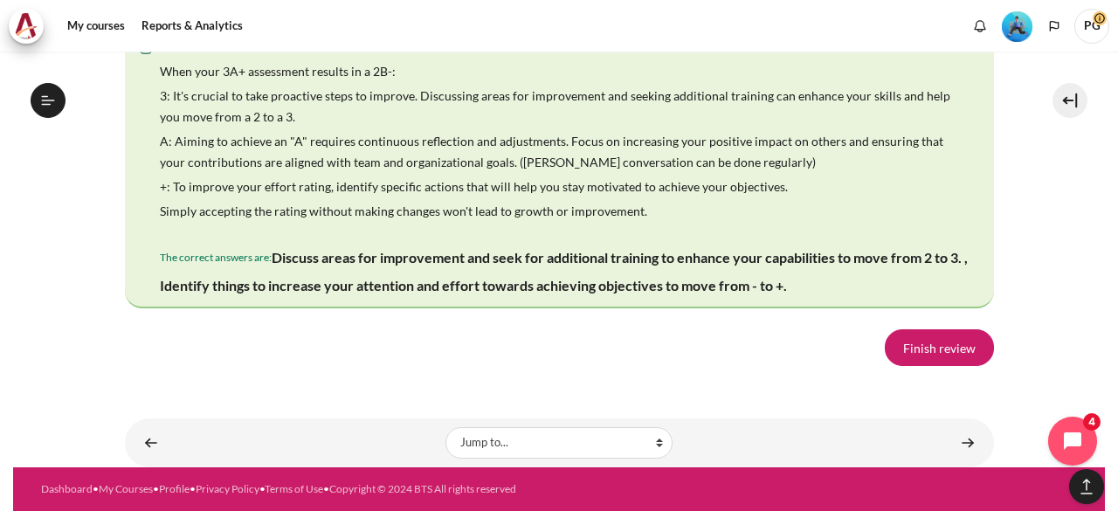
scroll to position [3488, 0]
click at [949, 347] on link "Finish review" at bounding box center [939, 347] width 109 height 37
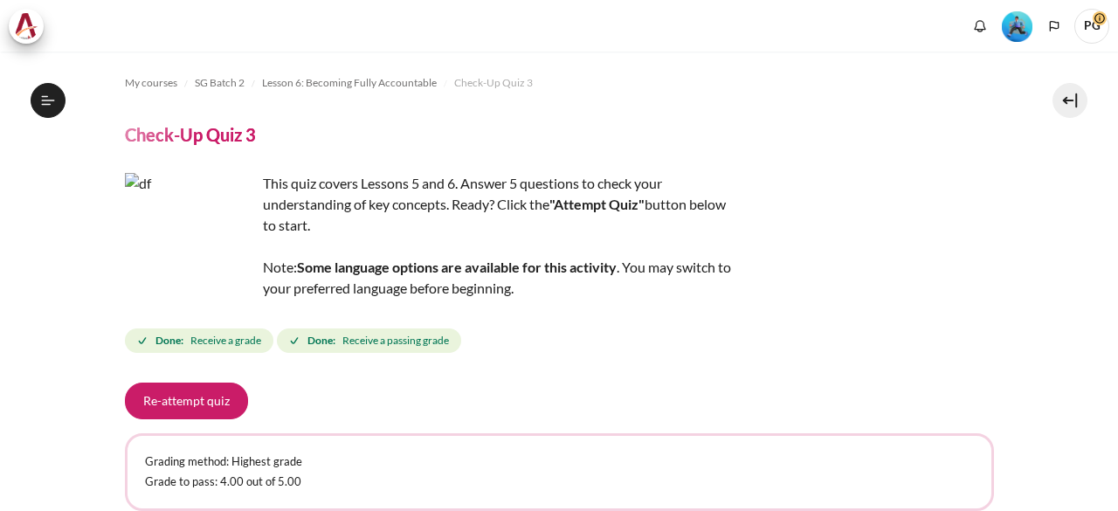
scroll to position [997, 0]
